Goal: Task Accomplishment & Management: Use online tool/utility

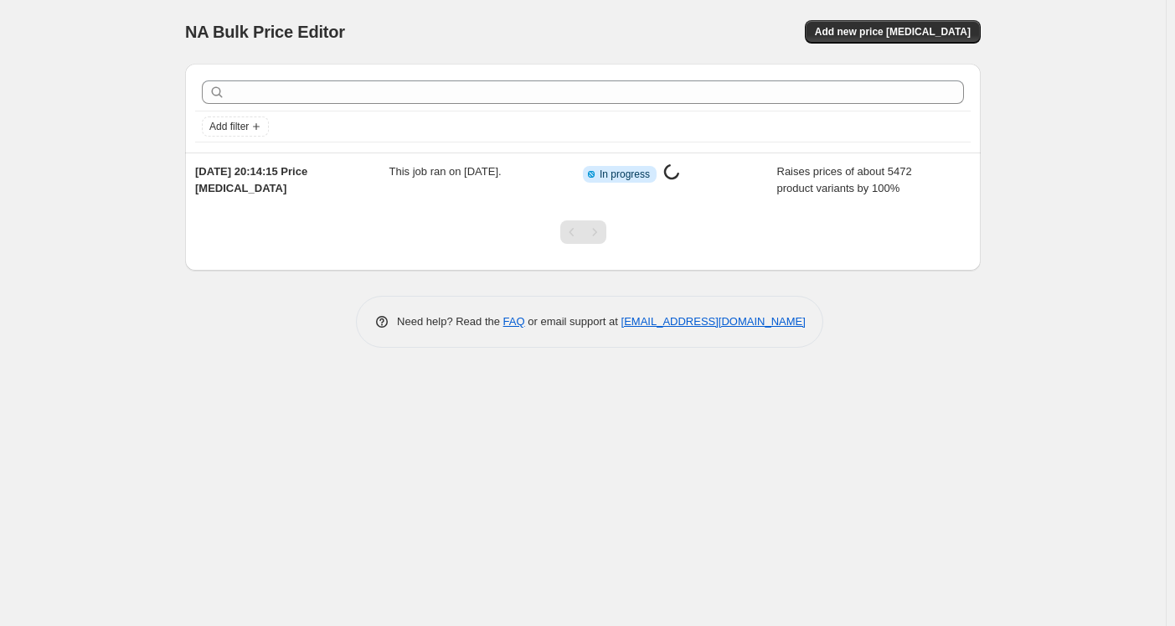
click at [976, 300] on div "Need help? Read the FAQ or email support at [EMAIL_ADDRESS][DOMAIN_NAME]" at bounding box center [589, 322] width 782 height 52
